Goal: Information Seeking & Learning: Learn about a topic

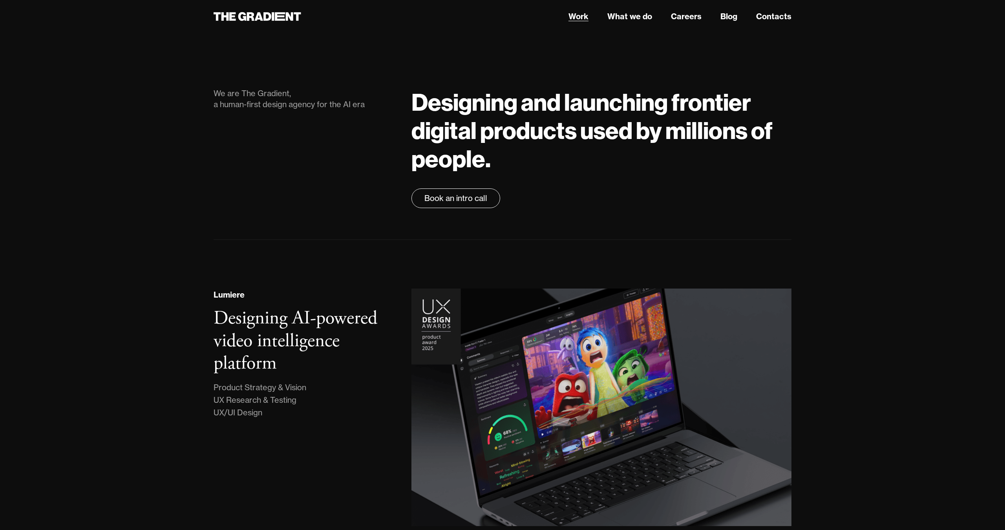
click at [575, 17] on link "Work" at bounding box center [578, 17] width 20 height 12
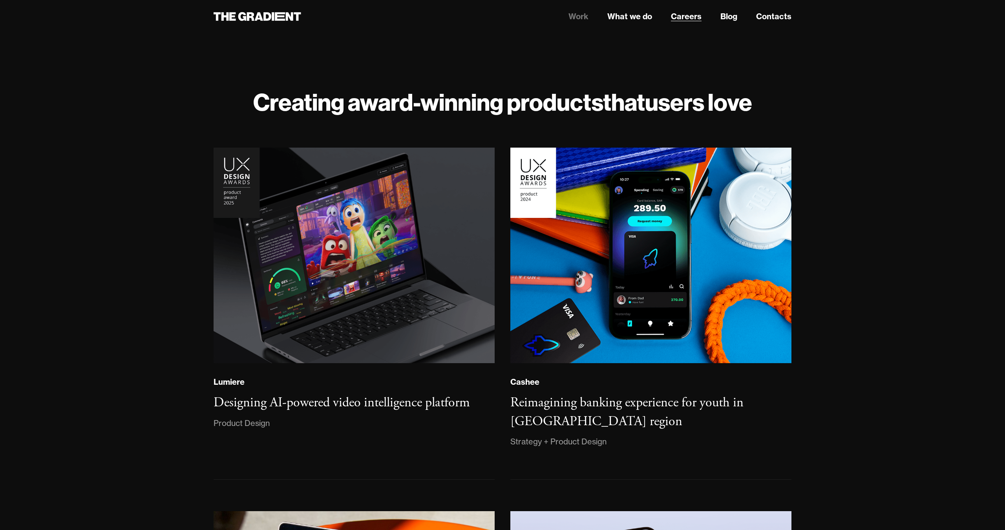
click at [681, 15] on link "Careers" at bounding box center [686, 17] width 31 height 12
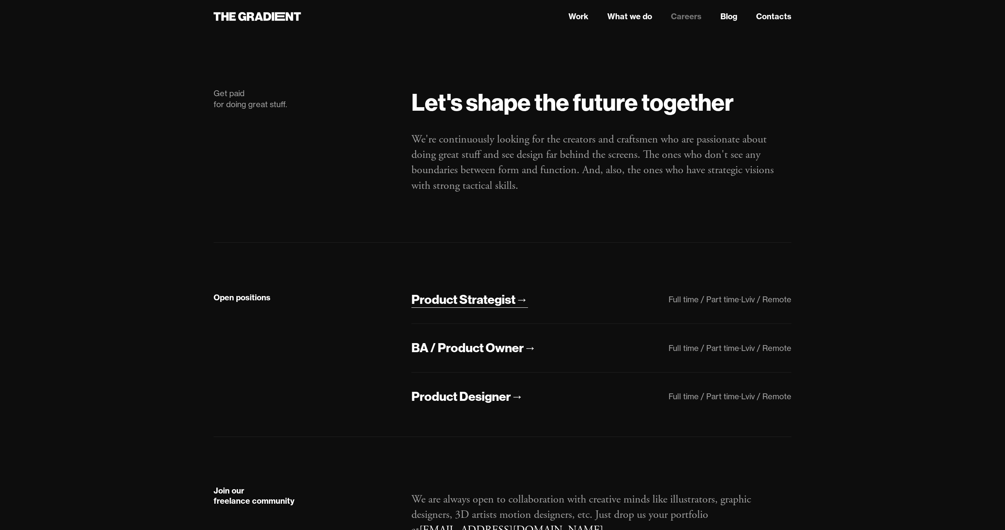
click at [458, 302] on div "Product Strategist" at bounding box center [463, 299] width 104 height 16
click at [455, 355] on div "BA / Product Owner" at bounding box center [467, 347] width 112 height 16
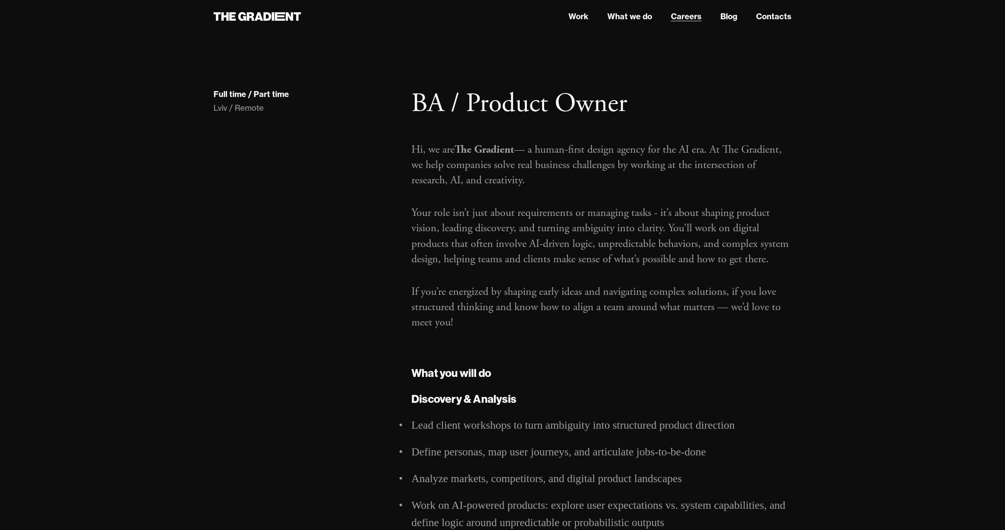
click at [695, 18] on link "Careers" at bounding box center [686, 17] width 31 height 12
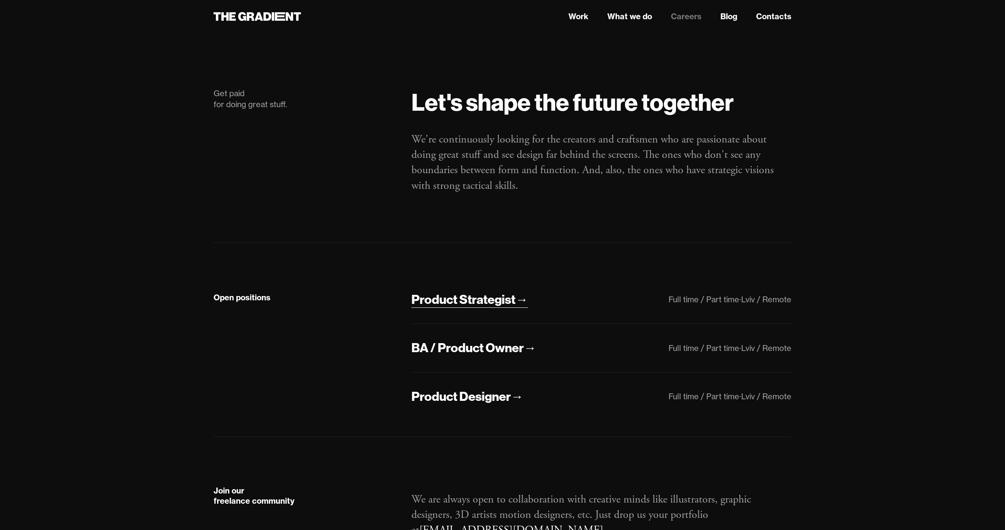
click at [478, 298] on div "Product Strategist" at bounding box center [463, 299] width 104 height 16
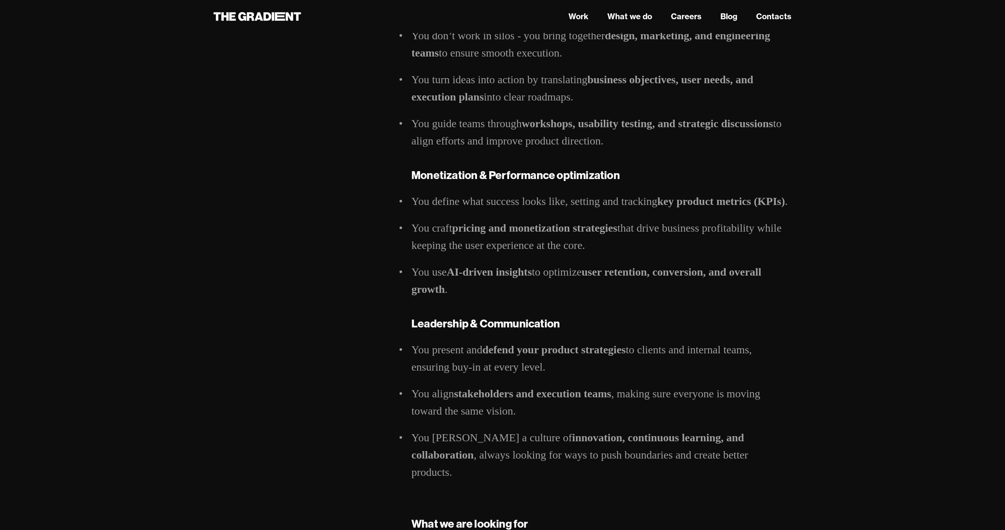
scroll to position [878, 0]
